Goal: Task Accomplishment & Management: Use online tool/utility

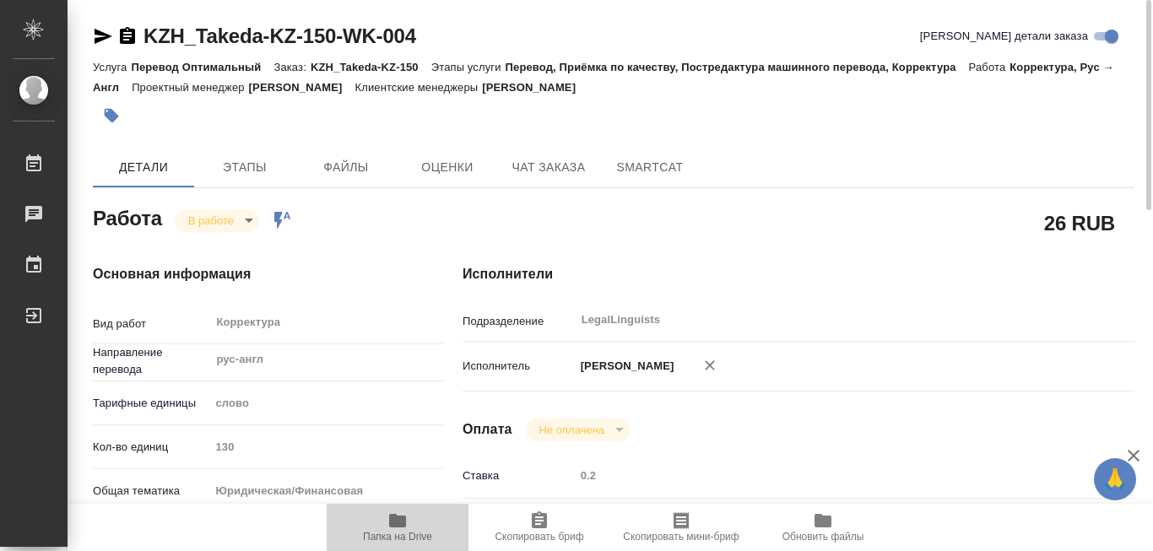
click at [391, 525] on icon "button" at bounding box center [397, 521] width 17 height 14
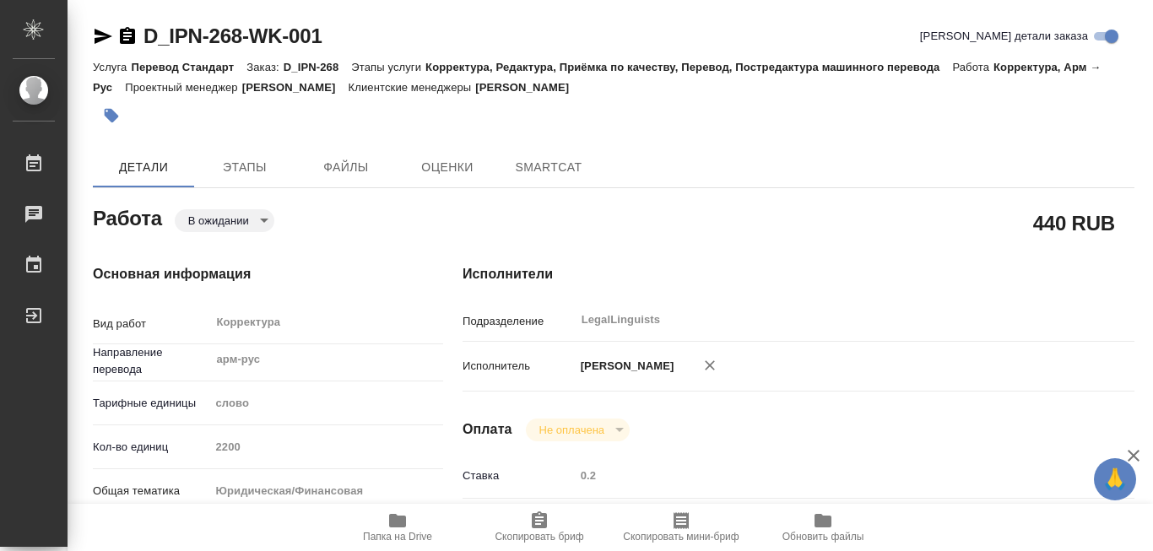
type textarea "x"
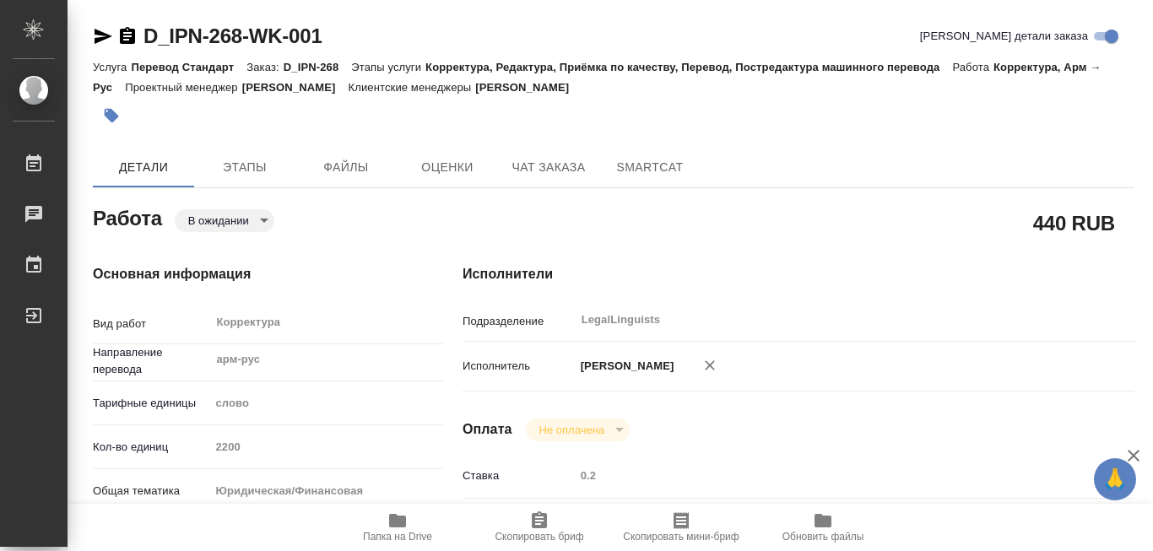
type textarea "x"
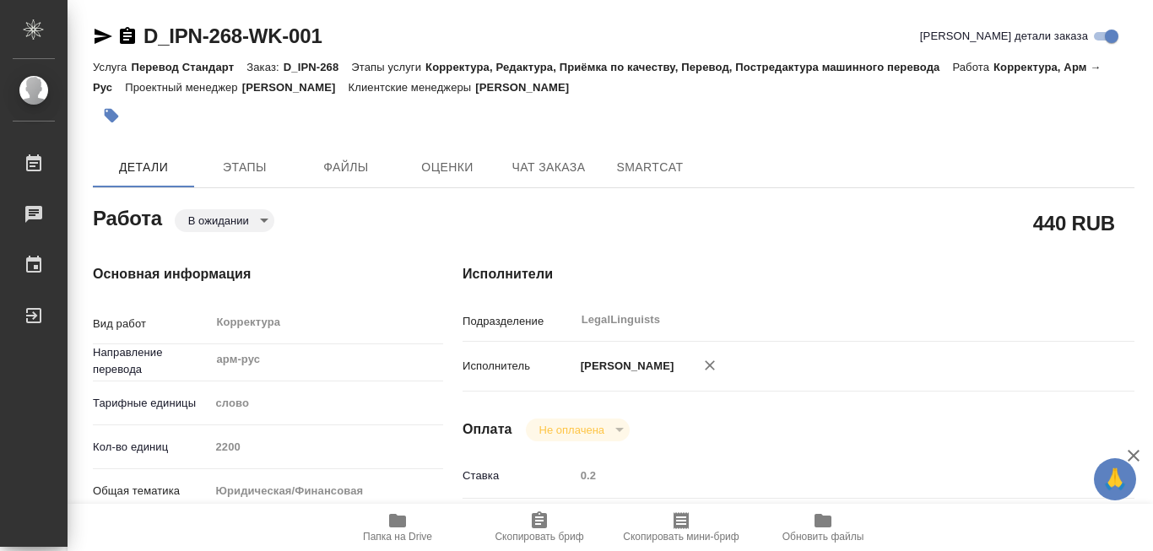
type textarea "x"
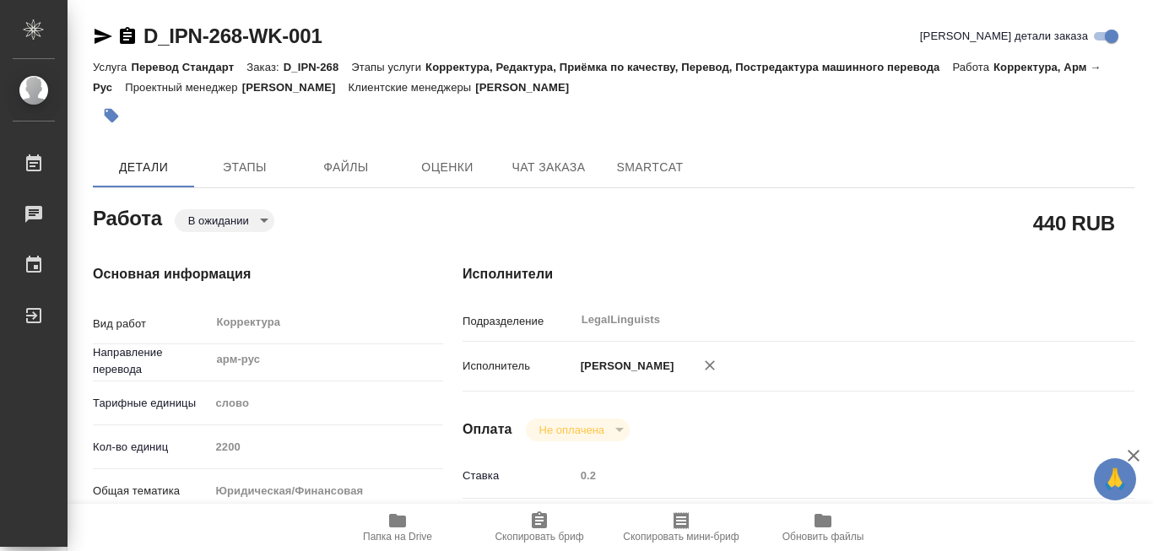
type textarea "x"
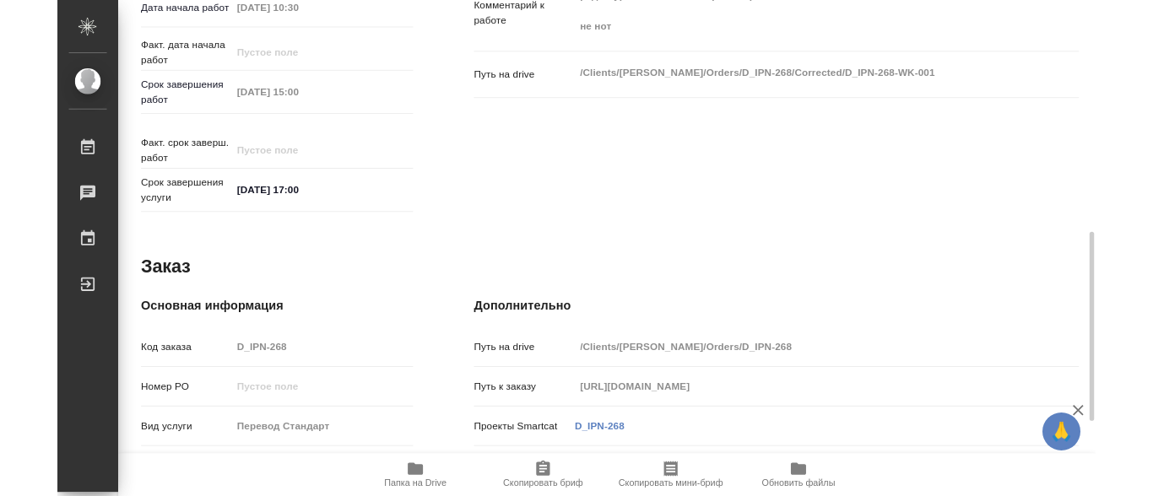
scroll to position [760, 0]
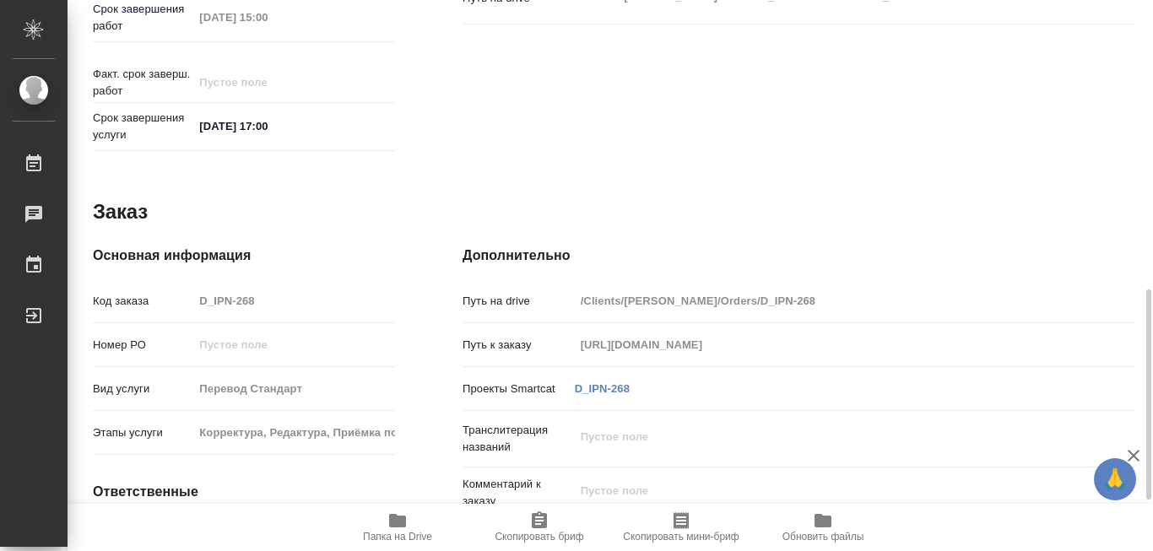
drag, startPoint x: 707, startPoint y: 293, endPoint x: 764, endPoint y: 293, distance: 56.5
click at [764, 293] on input "/Clients/Иванян/Orders/D_IPN-268" at bounding box center [827, 301] width 504 height 24
click at [398, 516] on icon "button" at bounding box center [397, 521] width 17 height 14
type textarea "x"
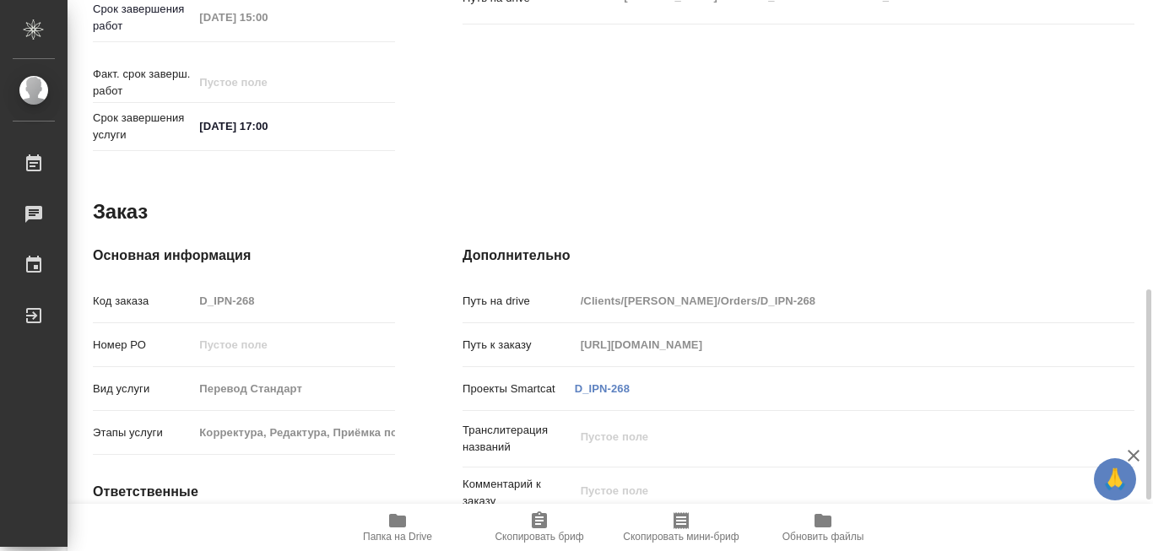
type textarea "x"
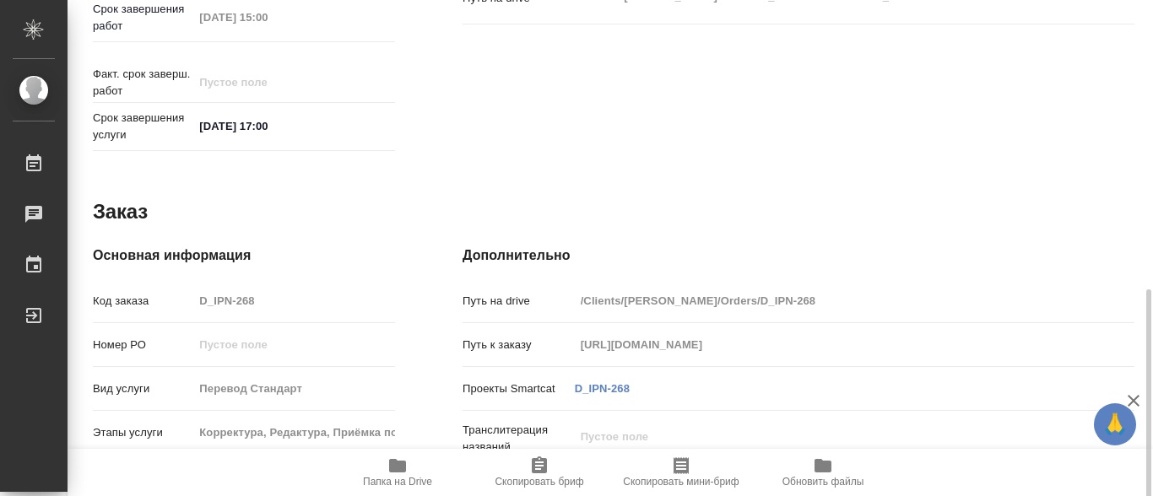
type textarea "x"
